Goal: Information Seeking & Learning: Learn about a topic

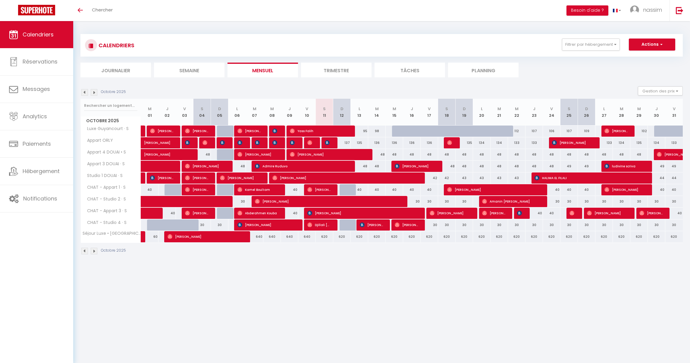
drag, startPoint x: 405, startPoint y: 142, endPoint x: 440, endPoint y: 143, distance: 35.0
click at [440, 143] on tr "Appart ORLY Myriam Rezgui 122 Lancien Karen 120 Arnaud Copin 121 Sawane Younous…" at bounding box center [382, 143] width 602 height 12
click at [83, 93] on img at bounding box center [84, 92] width 7 height 7
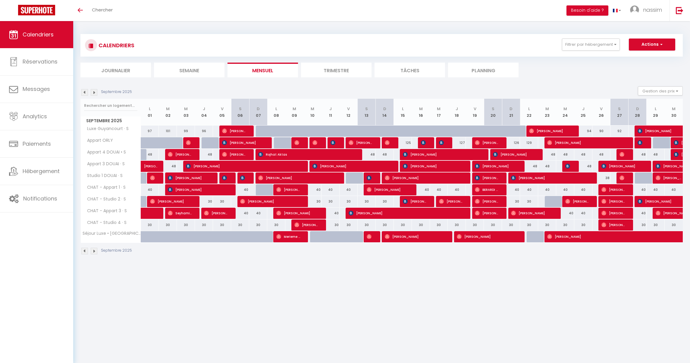
click at [84, 93] on img at bounding box center [84, 92] width 7 height 7
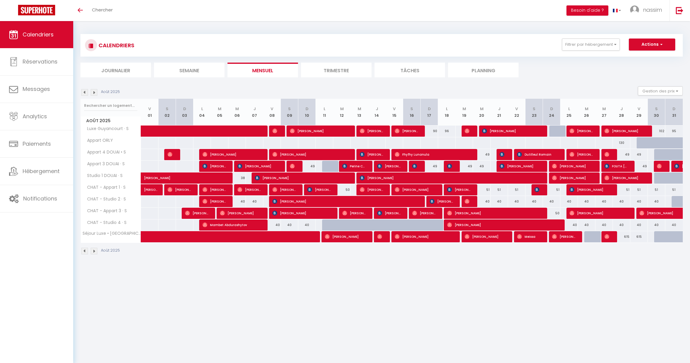
click at [93, 93] on img at bounding box center [94, 92] width 7 height 7
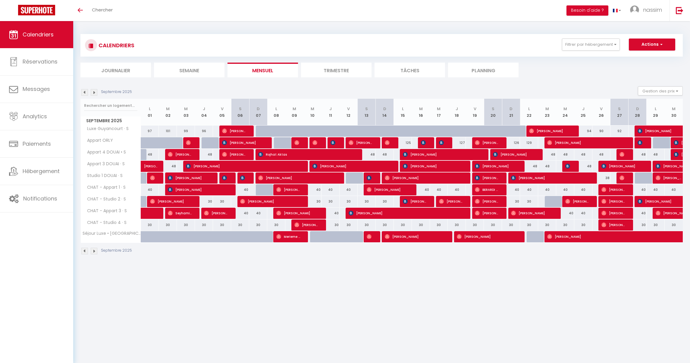
click at [93, 93] on img at bounding box center [94, 92] width 7 height 7
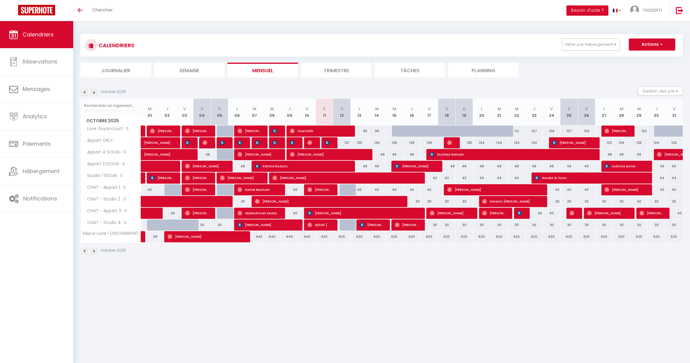
click at [93, 92] on img at bounding box center [94, 92] width 7 height 7
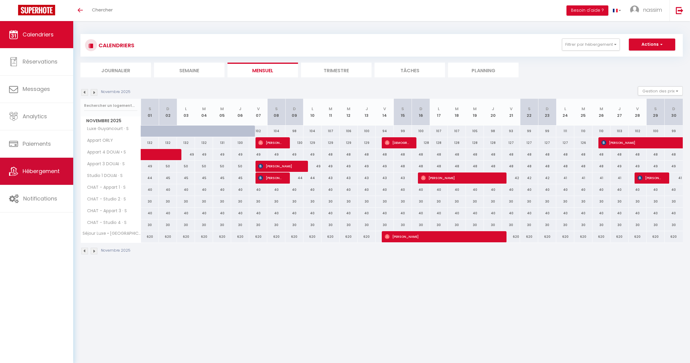
click at [42, 167] on link "Hébergement" at bounding box center [36, 171] width 73 height 27
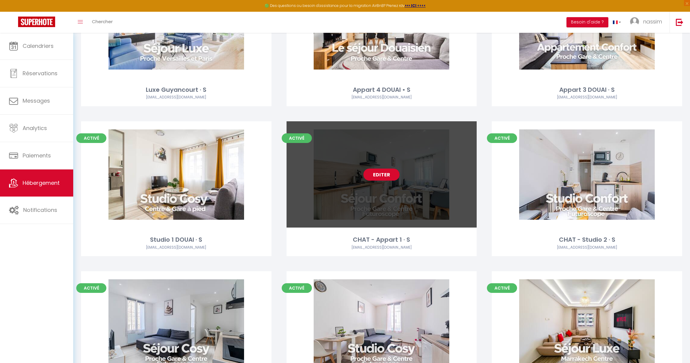
scroll to position [345, 0]
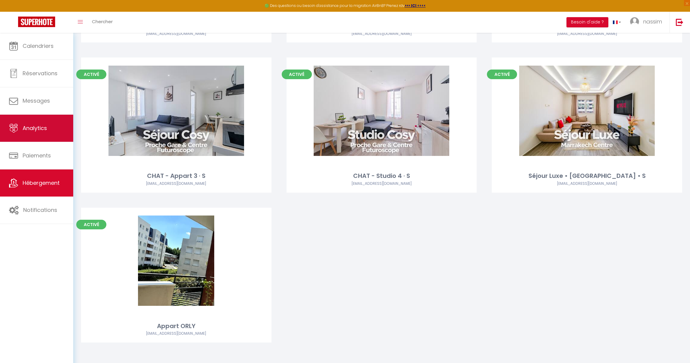
click at [39, 118] on link "Analytics" at bounding box center [36, 128] width 73 height 27
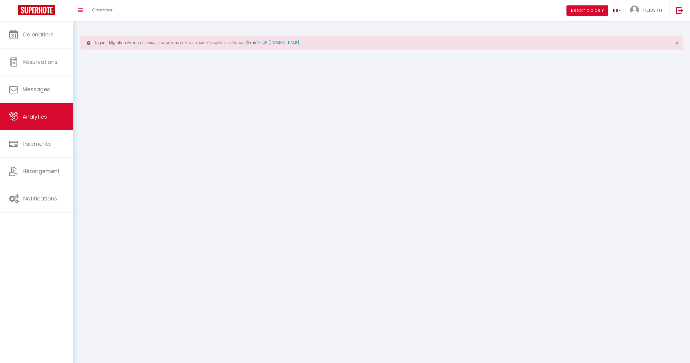
select select "2025"
select select "10"
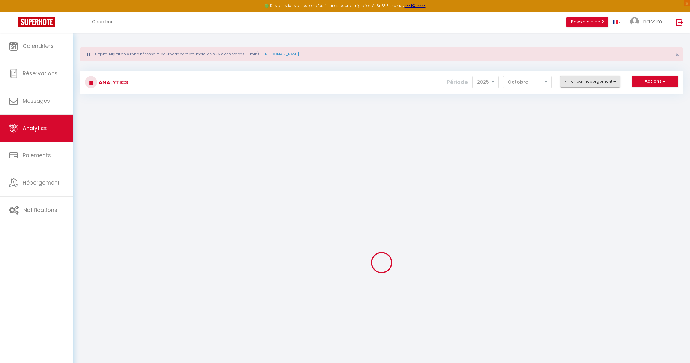
click at [578, 77] on button "Filtrer par hébergement" at bounding box center [590, 82] width 60 height 12
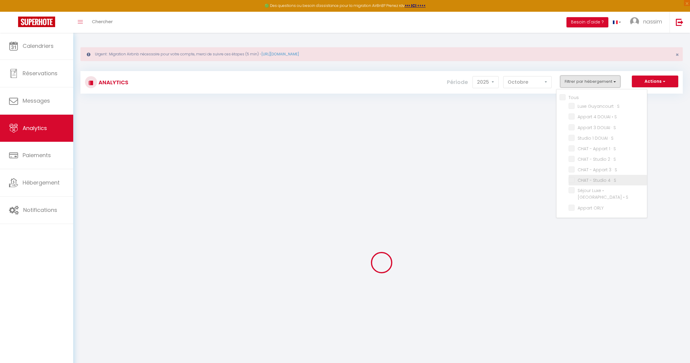
checkbox input "false"
checkbox S "false"
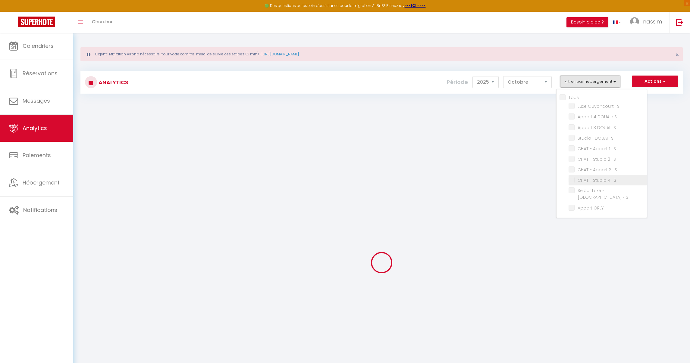
checkbox S "false"
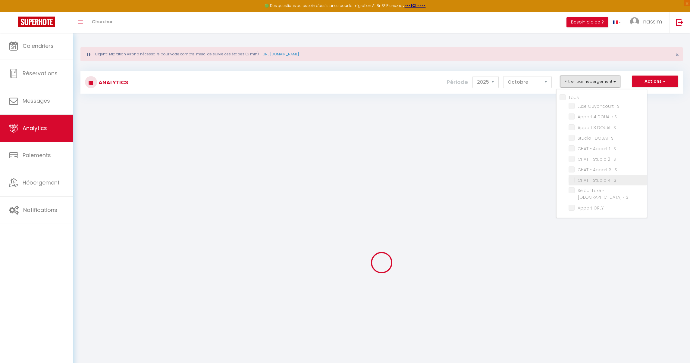
checkbox ORLY "false"
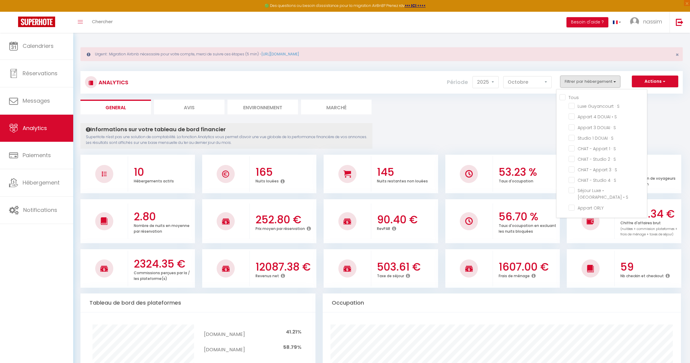
click at [582, 97] on input "Tous" at bounding box center [603, 97] width 87 height 6
checkbox input "true"
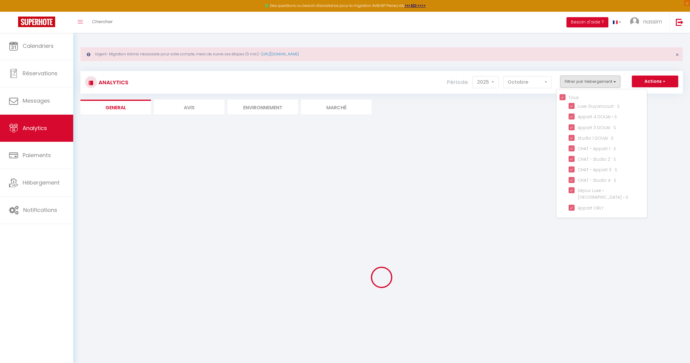
checkbox S "true"
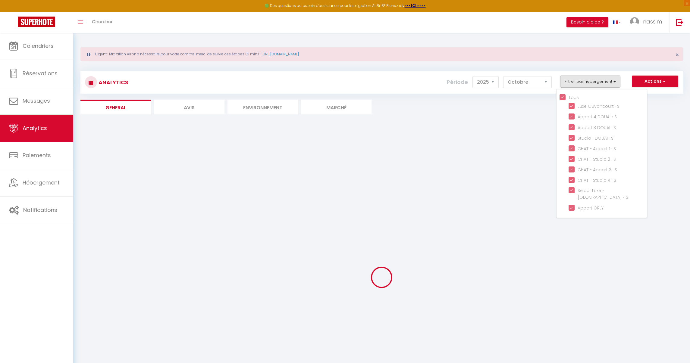
checkbox S "true"
checkbox ORLY "true"
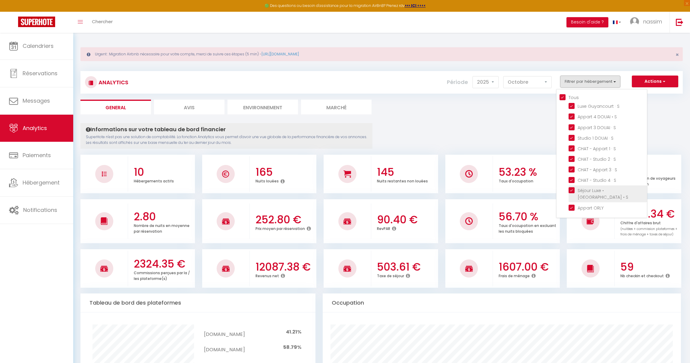
click at [580, 191] on S "checkbox" at bounding box center [608, 190] width 78 height 6
checkbox S "false"
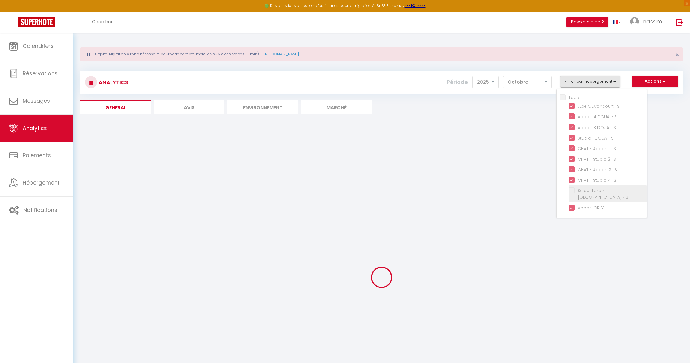
checkbox input "false"
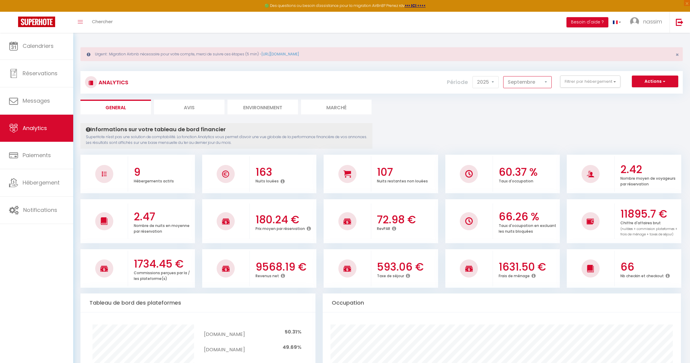
select select "10"
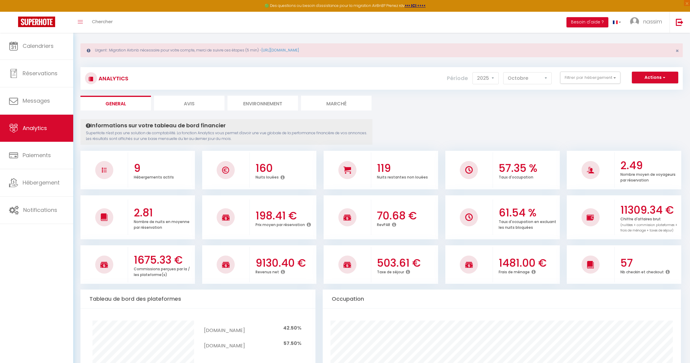
click at [31, 24] on img at bounding box center [36, 22] width 37 height 11
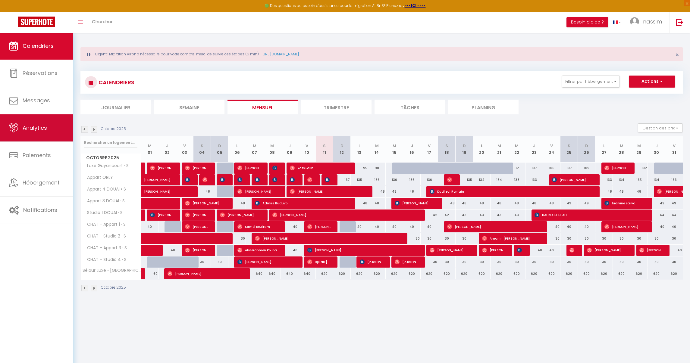
click at [33, 125] on span "Analytics" at bounding box center [35, 128] width 24 height 8
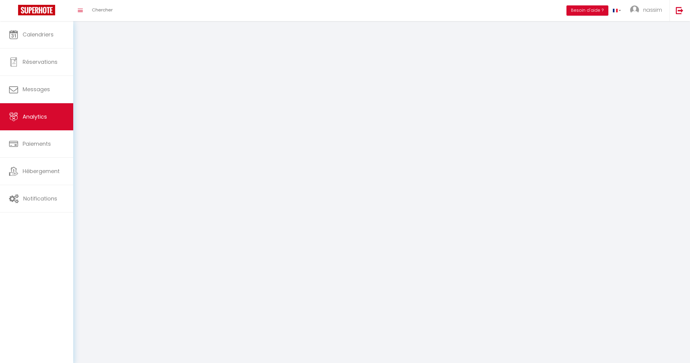
select select "2025"
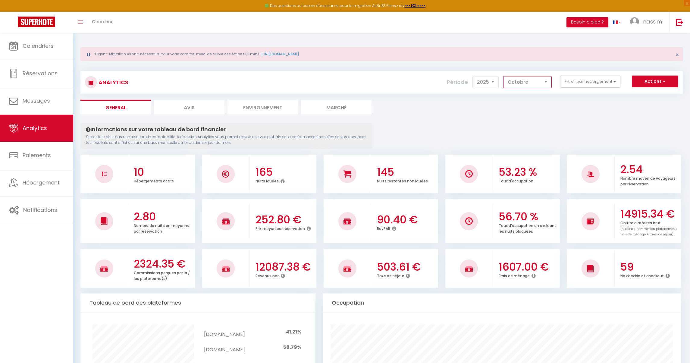
select select "9"
checkbox input "false"
checkbox S "false"
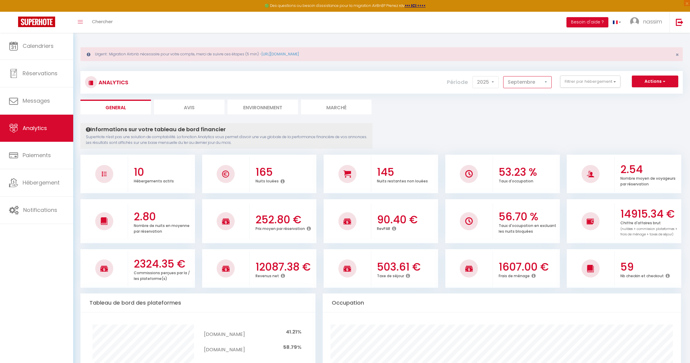
checkbox S "false"
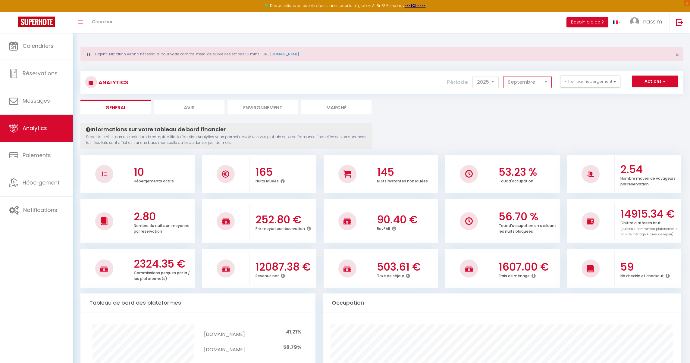
checkbox S "false"
checkbox ORLY "false"
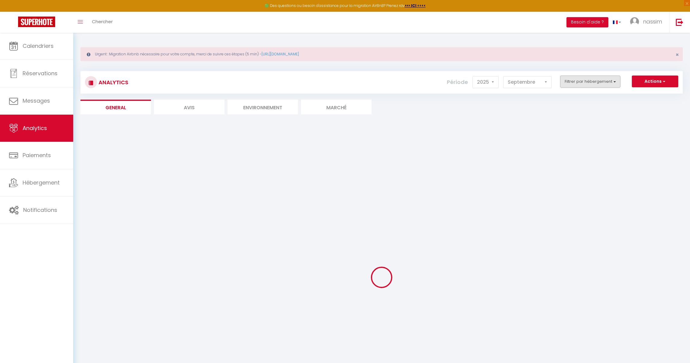
click at [578, 77] on button "Filtrer par hébergement" at bounding box center [590, 82] width 60 height 12
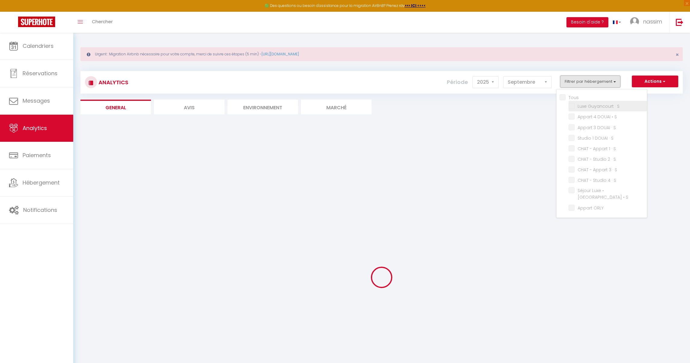
checkbox input "false"
checkbox S "false"
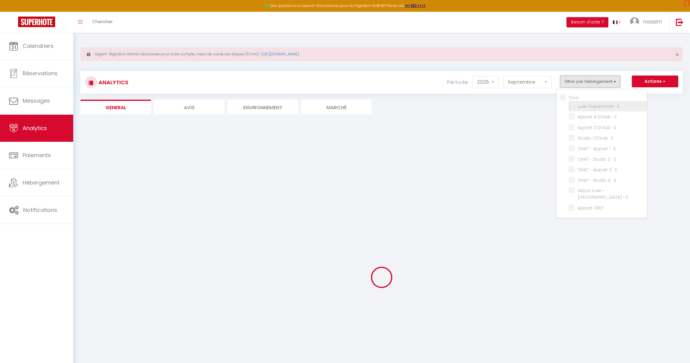
checkbox S "false"
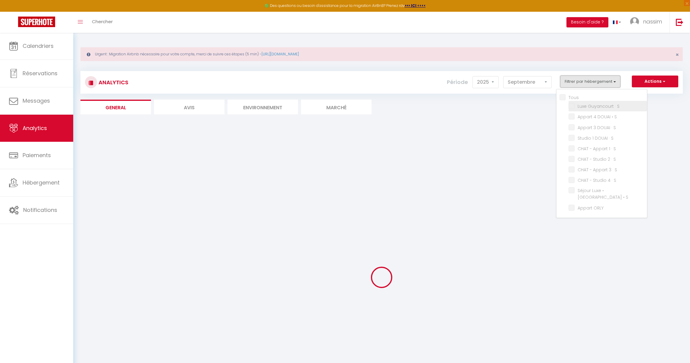
checkbox ORLY "false"
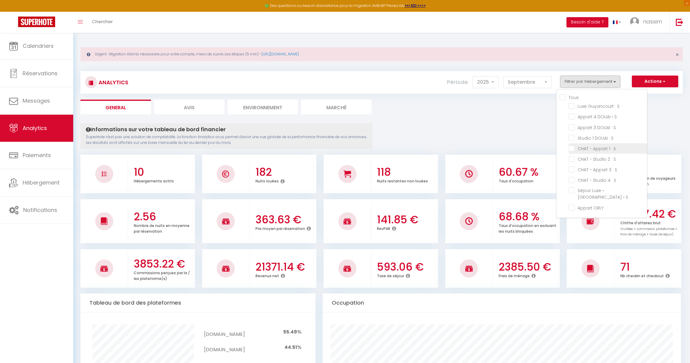
click at [598, 146] on S "checkbox" at bounding box center [608, 148] width 78 height 6
checkbox S "true"
checkbox S "false"
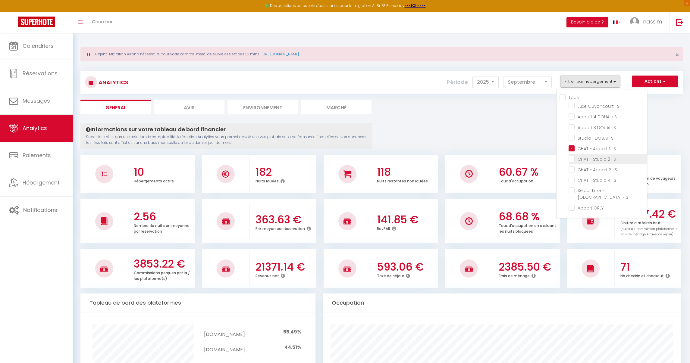
checkbox S "false"
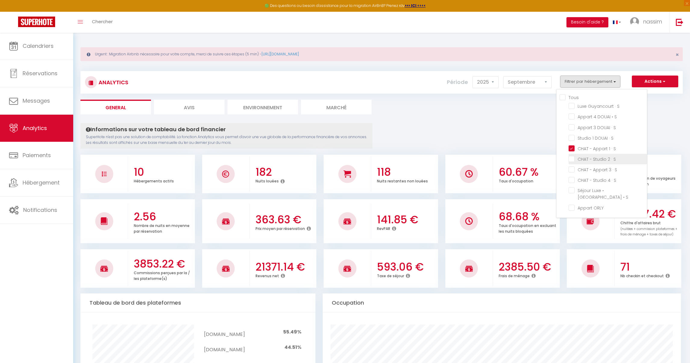
checkbox ORLY "false"
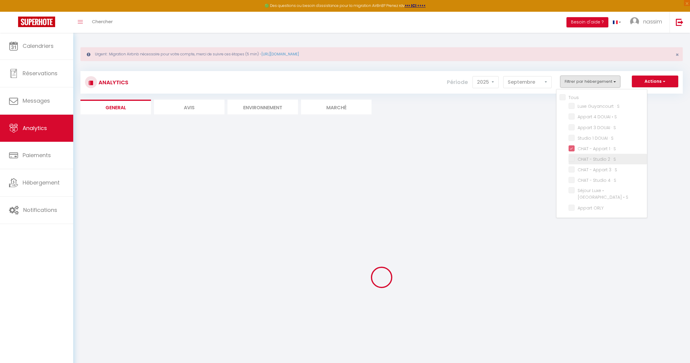
checkbox S "false"
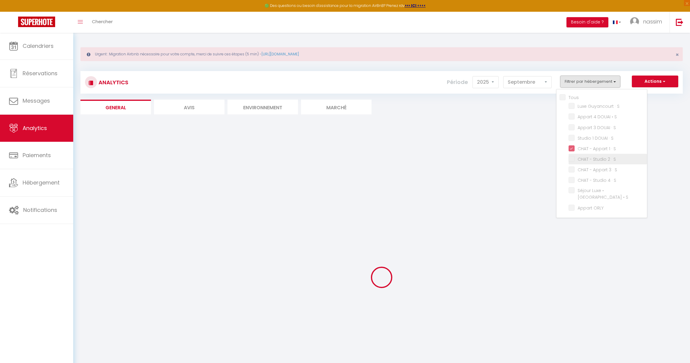
checkbox S "false"
checkbox ORLY "false"
click at [598, 158] on S "checkbox" at bounding box center [608, 159] width 78 height 6
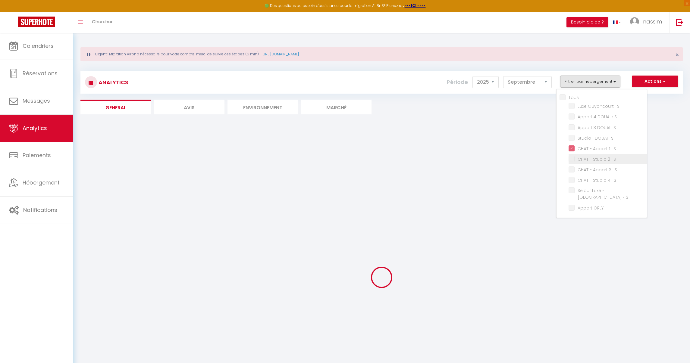
checkbox S "true"
checkbox S "false"
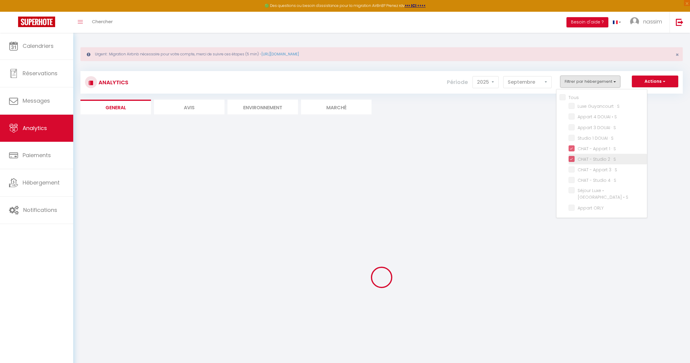
checkbox S "false"
checkbox ORLY "false"
checkbox S "false"
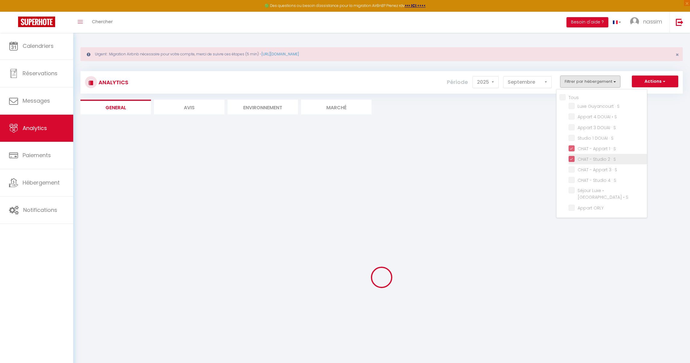
checkbox S "false"
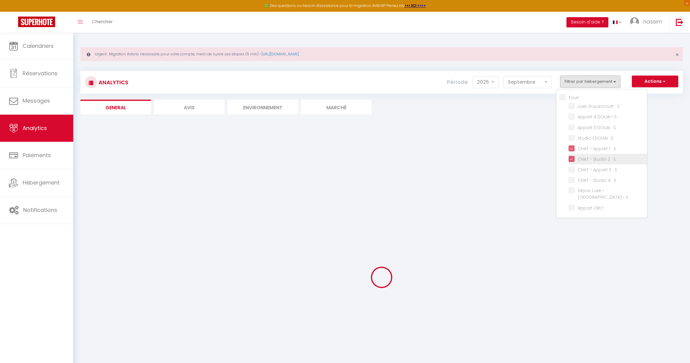
checkbox S "false"
checkbox ORLY "false"
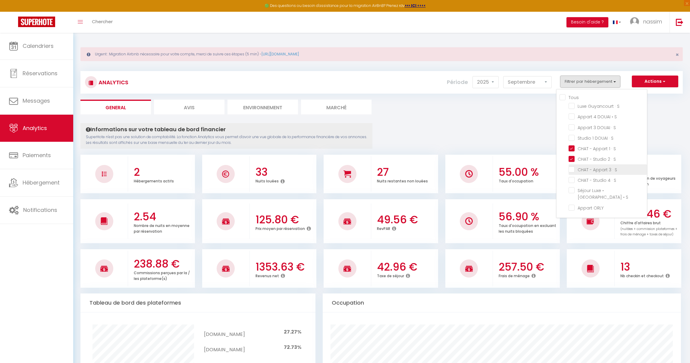
click at [594, 168] on S "checkbox" at bounding box center [608, 169] width 78 height 6
checkbox S "true"
checkbox S "false"
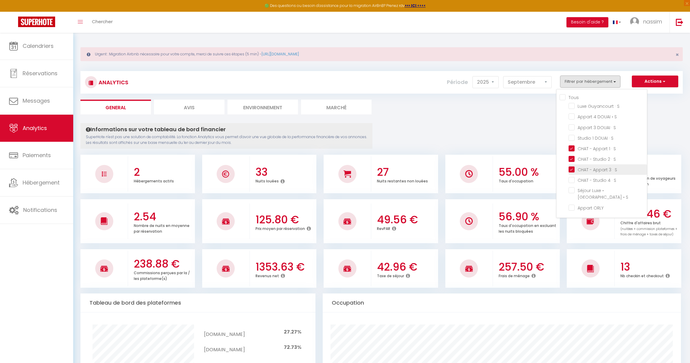
checkbox S "false"
checkbox ORLY "false"
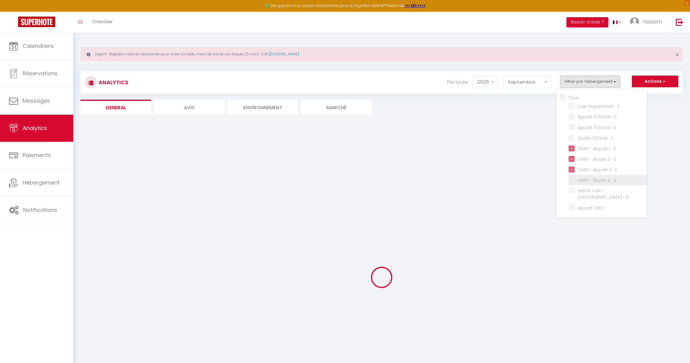
checkbox S "false"
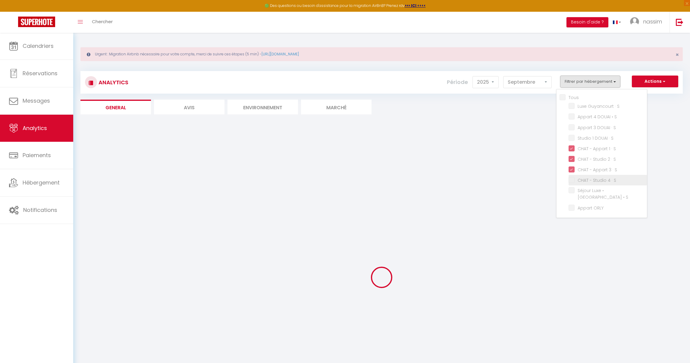
checkbox S "false"
checkbox ORLY "false"
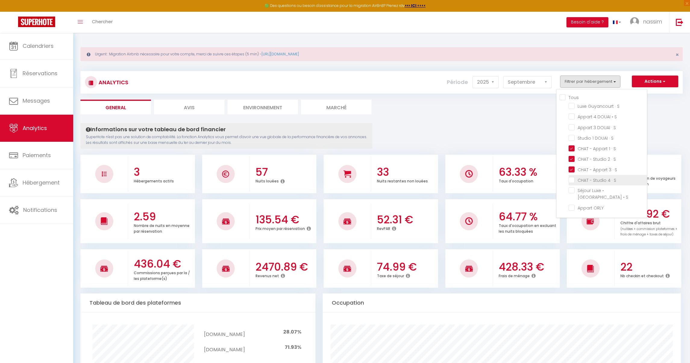
click at [590, 181] on S "checkbox" at bounding box center [608, 180] width 78 height 6
checkbox S "true"
checkbox S "false"
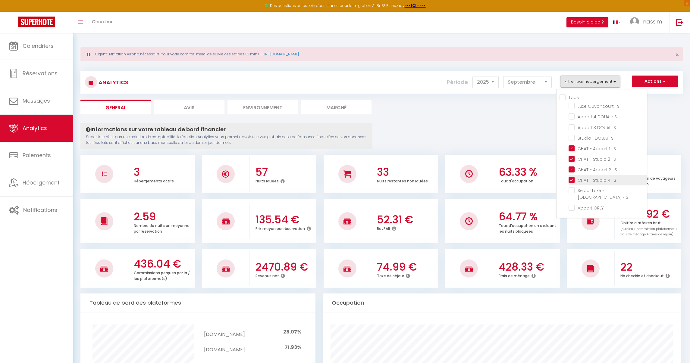
checkbox S "false"
checkbox ORLY "false"
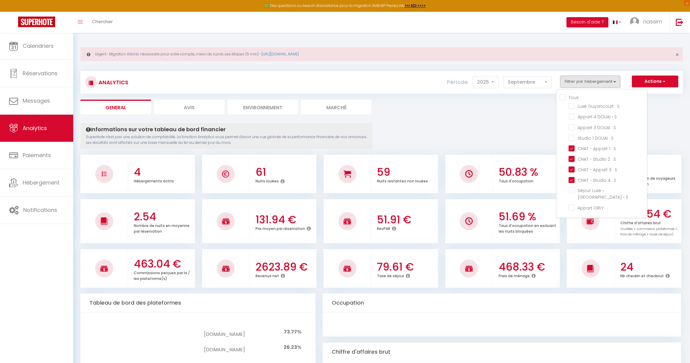
checkbox S "false"
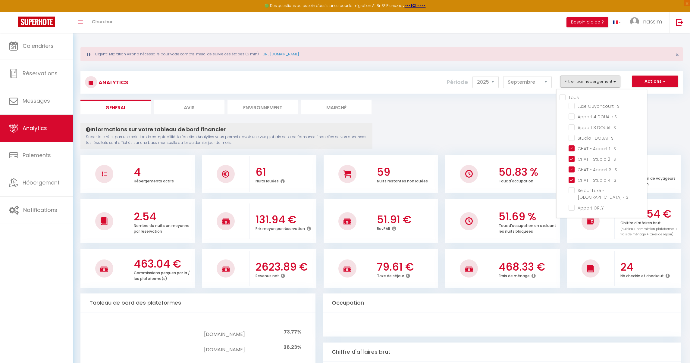
checkbox ORLY "false"
click at [529, 236] on div "51.69 % Taux d'occupation en excluant les nuits bloquées" at bounding box center [526, 221] width 67 height 39
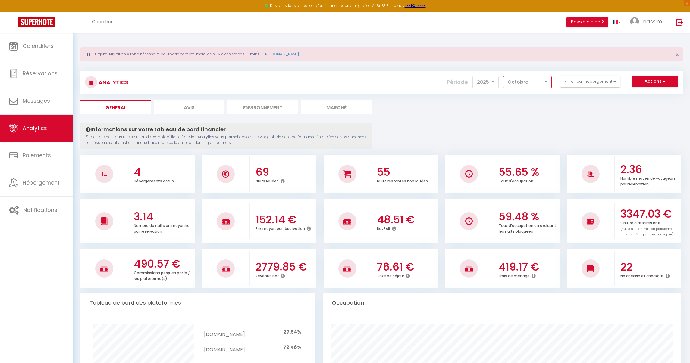
select select "9"
click at [579, 83] on button "Filtrer par hébergement" at bounding box center [590, 82] width 60 height 12
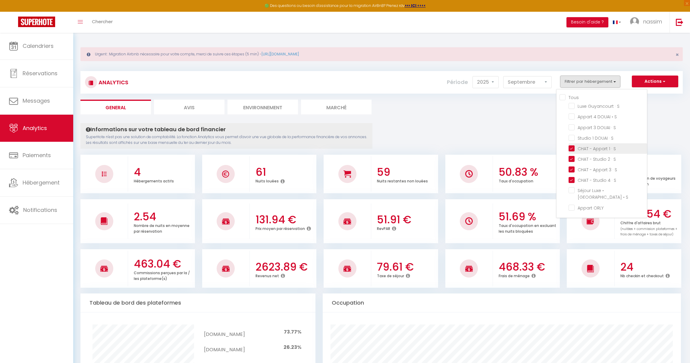
click at [590, 151] on S "checkbox" at bounding box center [608, 148] width 78 height 6
checkbox S "false"
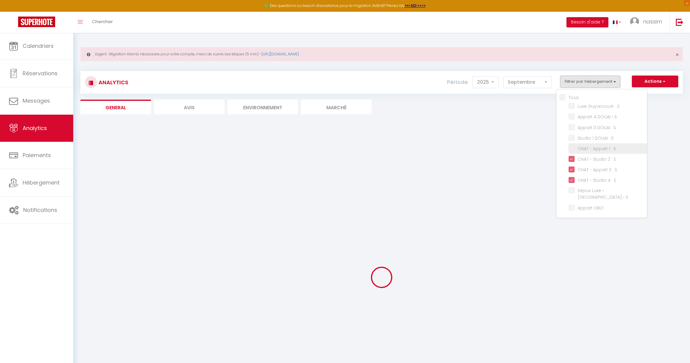
checkbox S "false"
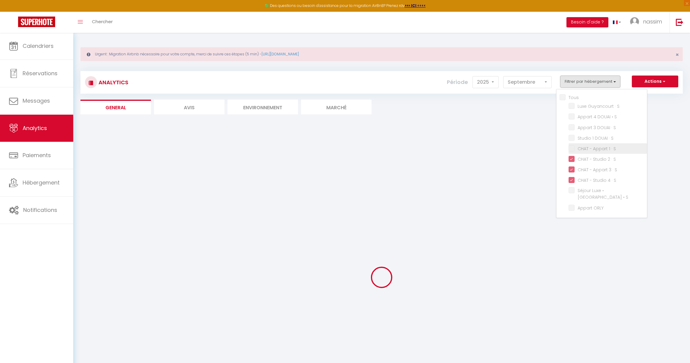
checkbox ORLY "false"
checkbox S "false"
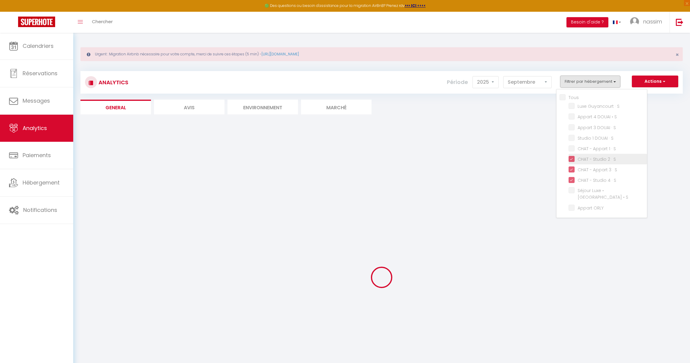
checkbox S "false"
checkbox ORLY "false"
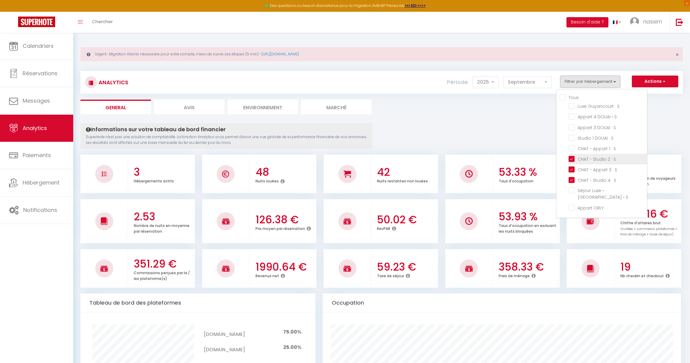
click at [590, 159] on S "checkbox" at bounding box center [608, 159] width 78 height 6
checkbox S "false"
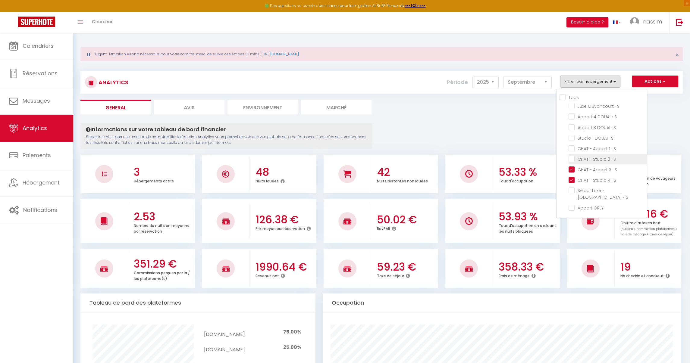
checkbox S "false"
checkbox ORLY "false"
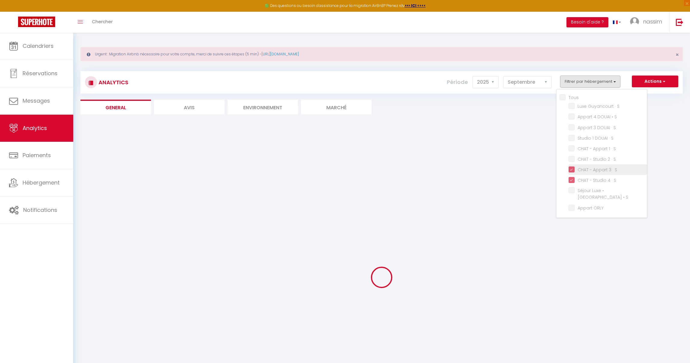
checkbox S "false"
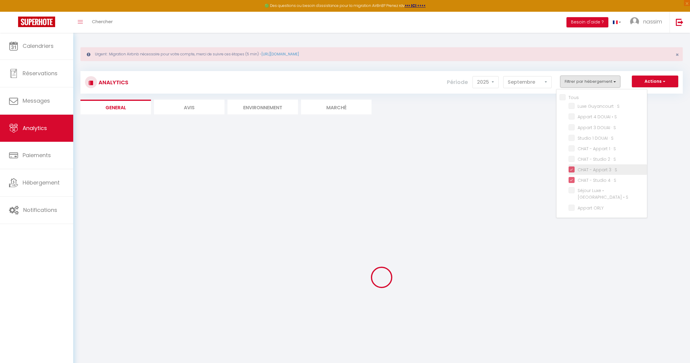
checkbox ORLY "false"
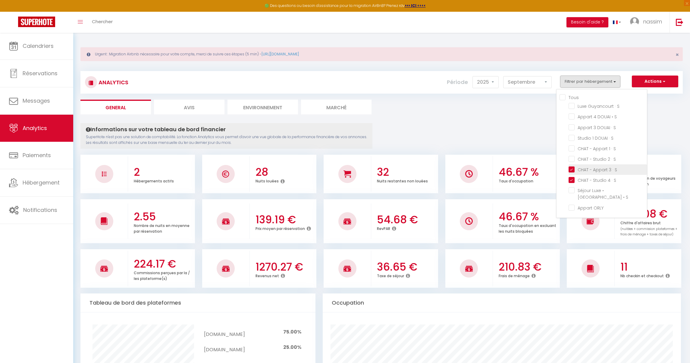
click at [592, 167] on S "checkbox" at bounding box center [608, 169] width 78 height 6
checkbox S "false"
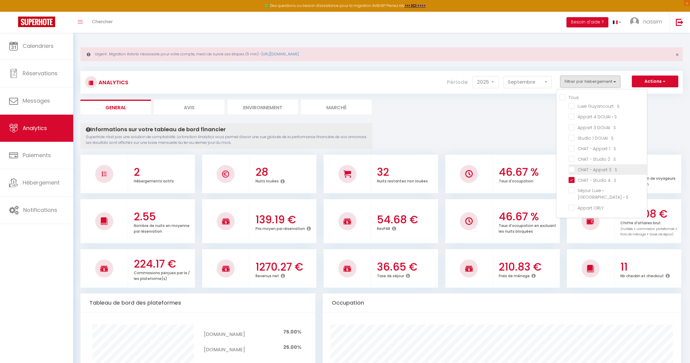
checkbox S "false"
checkbox ORLY "false"
checkbox S "false"
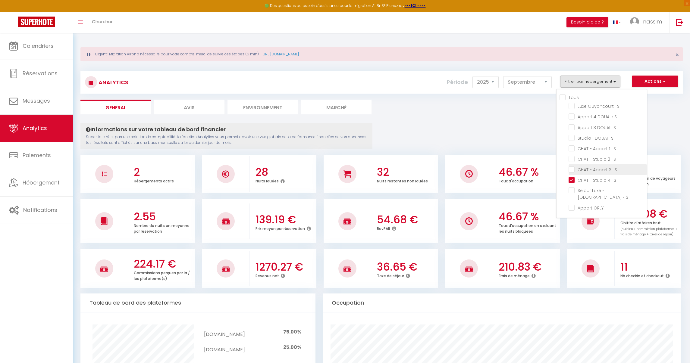
checkbox S "false"
checkbox ORLY "false"
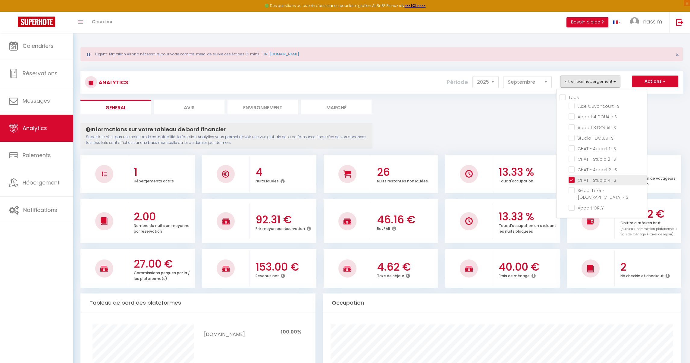
click at [592, 179] on S "checkbox" at bounding box center [608, 180] width 78 height 6
checkbox S "false"
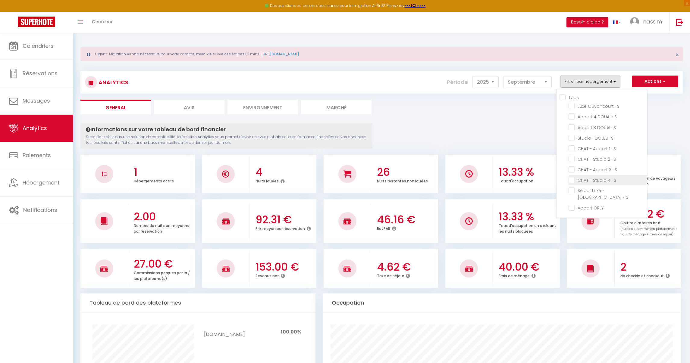
checkbox S "false"
checkbox ORLY "false"
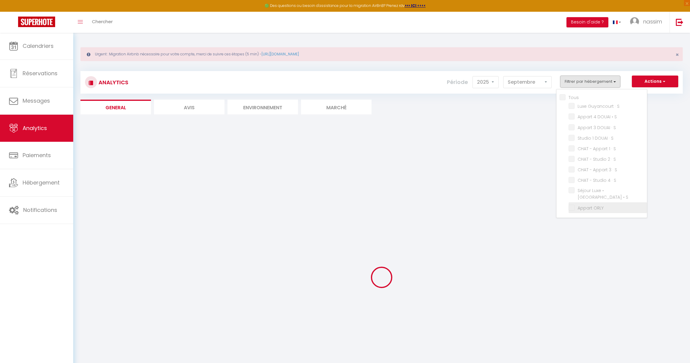
checkbox S "false"
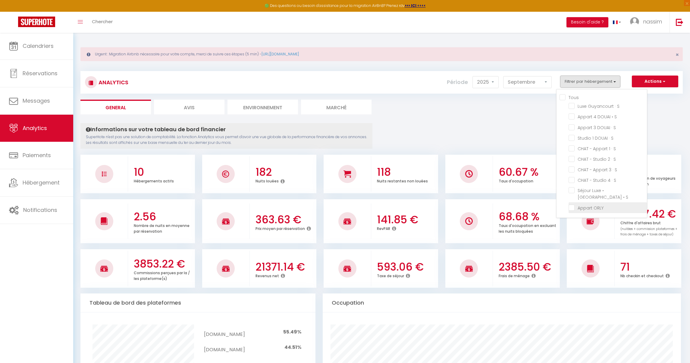
click at [584, 204] on ORLY "checkbox" at bounding box center [608, 207] width 78 height 6
checkbox ORLY "true"
checkbox S "false"
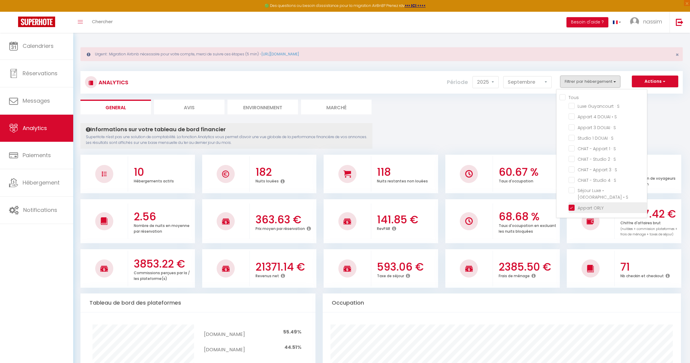
checkbox S "false"
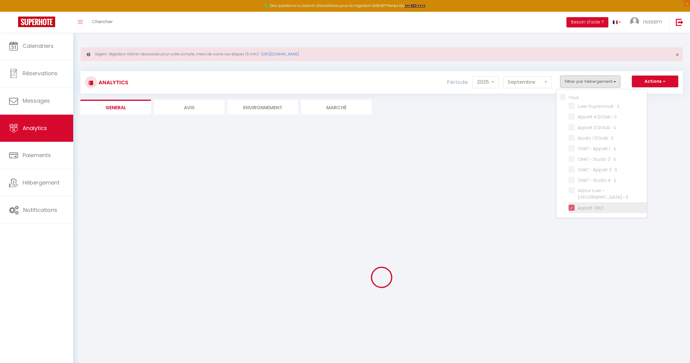
checkbox S "false"
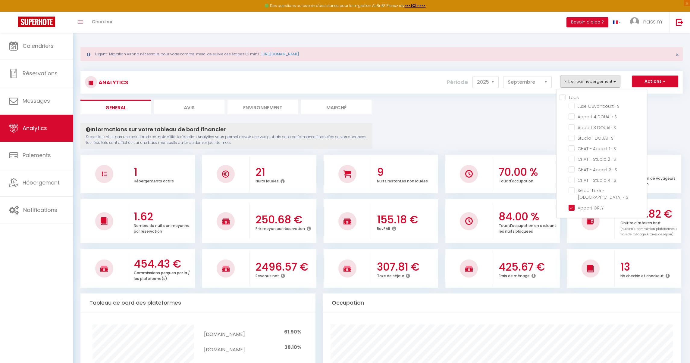
click at [524, 103] on ul "General Avis Environnement Marché" at bounding box center [381, 107] width 602 height 15
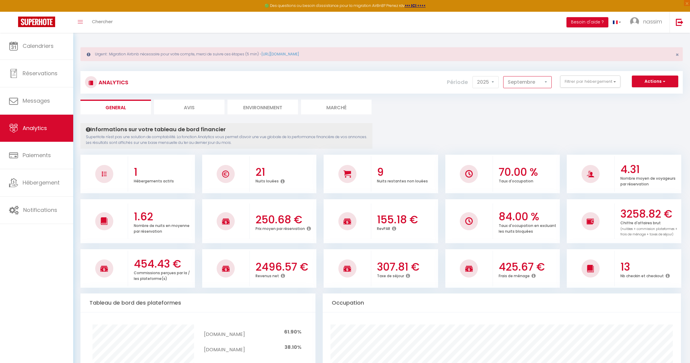
select select "10"
click at [599, 83] on button "Filtrer par hébergement" at bounding box center [590, 82] width 60 height 12
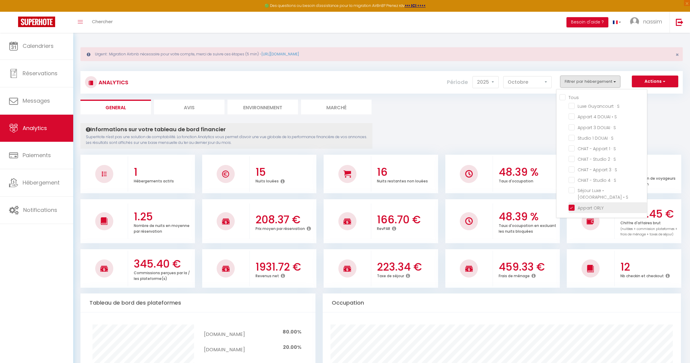
click at [598, 204] on ORLY "checkbox" at bounding box center [608, 207] width 78 height 6
checkbox ORLY "false"
checkbox S "false"
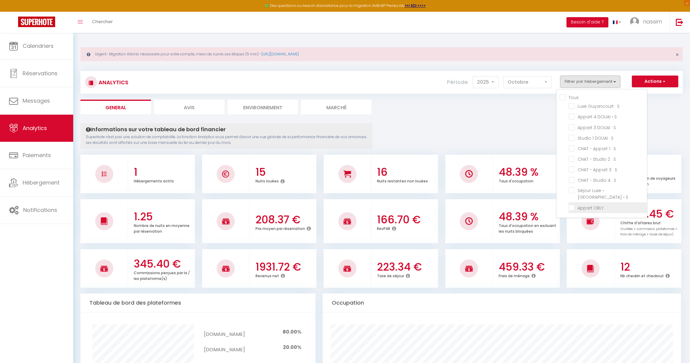
checkbox S "false"
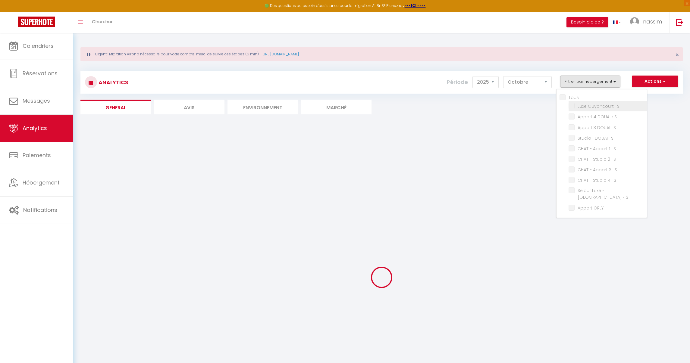
checkbox S "false"
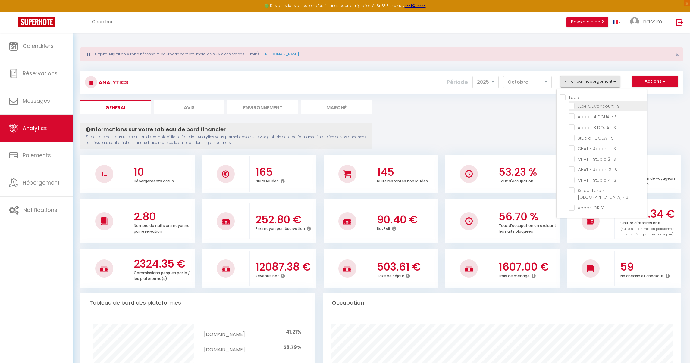
click at [597, 108] on S "checkbox" at bounding box center [608, 106] width 78 height 6
checkbox S "true"
checkbox S "false"
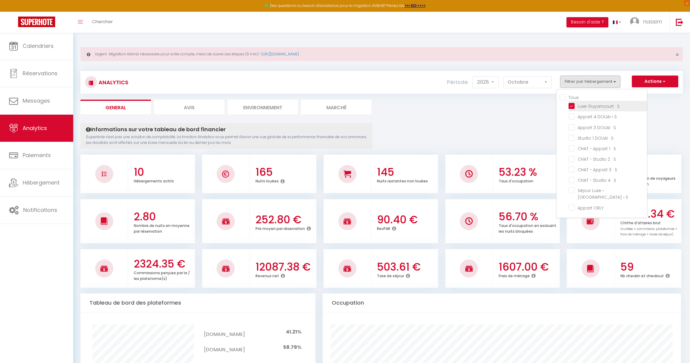
checkbox S "false"
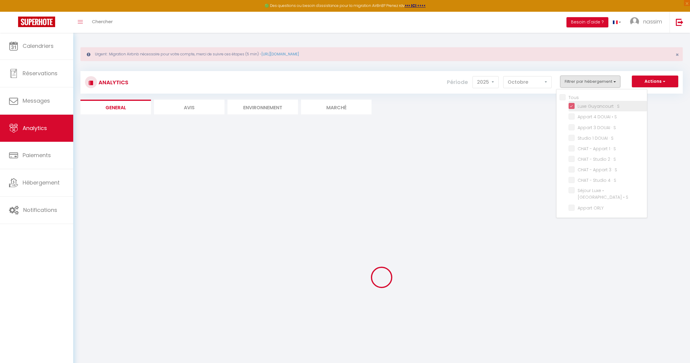
checkbox S "false"
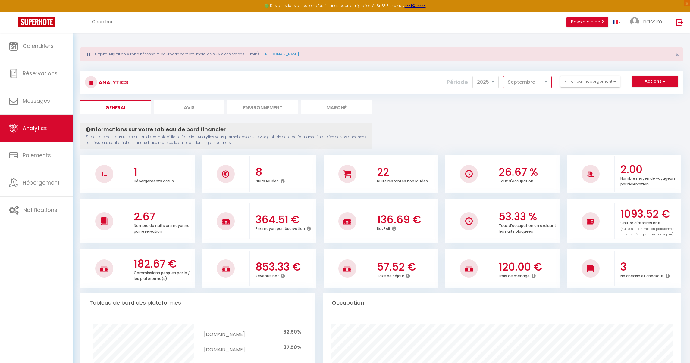
select select "10"
click at [582, 85] on button "Filtrer par hébergement" at bounding box center [590, 82] width 60 height 12
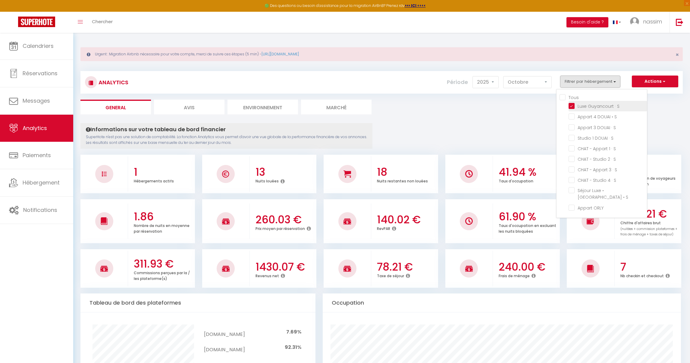
click at [583, 105] on S "checkbox" at bounding box center [608, 106] width 78 height 6
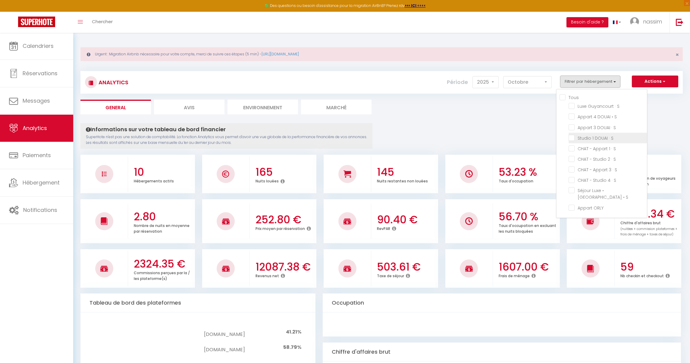
click at [595, 136] on S "checkbox" at bounding box center [608, 138] width 78 height 6
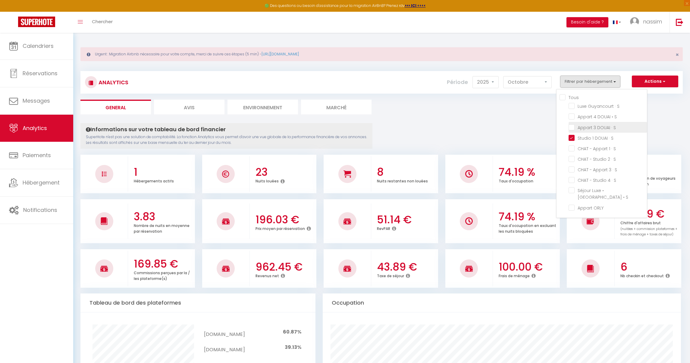
click at [596, 128] on S "checkbox" at bounding box center [608, 127] width 78 height 6
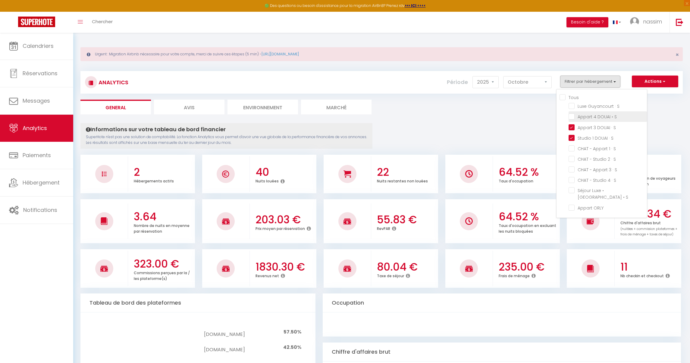
click at [599, 115] on S "checkbox" at bounding box center [608, 116] width 78 height 6
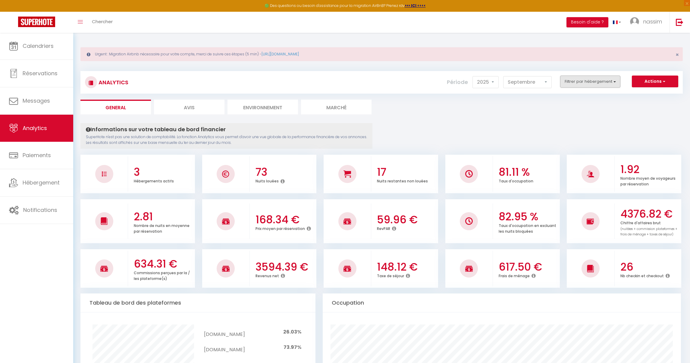
click at [578, 81] on button "Filtrer par hébergement" at bounding box center [590, 82] width 60 height 12
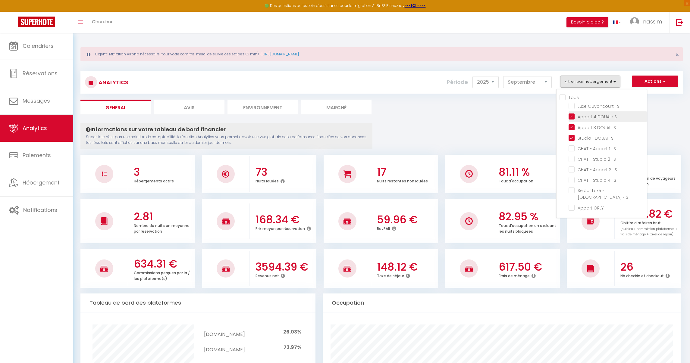
click at [580, 116] on S "checkbox" at bounding box center [608, 116] width 78 height 6
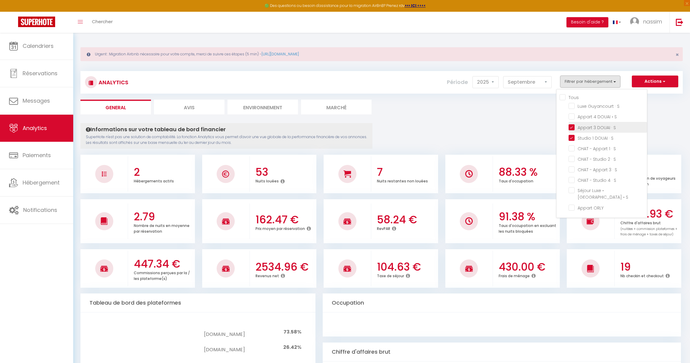
click at [582, 125] on S "checkbox" at bounding box center [608, 127] width 78 height 6
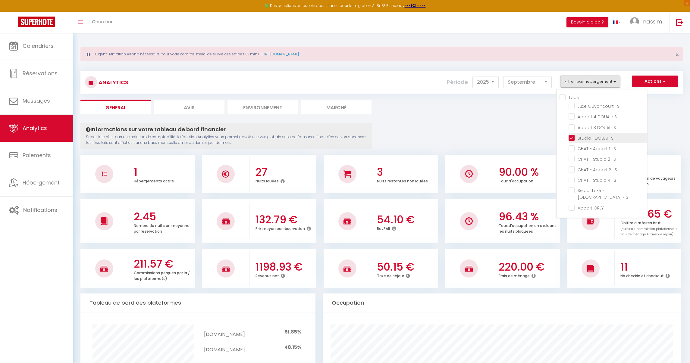
click at [582, 136] on S "checkbox" at bounding box center [608, 138] width 78 height 6
click at [49, 21] on img at bounding box center [36, 22] width 37 height 11
